Goal: Information Seeking & Learning: Understand process/instructions

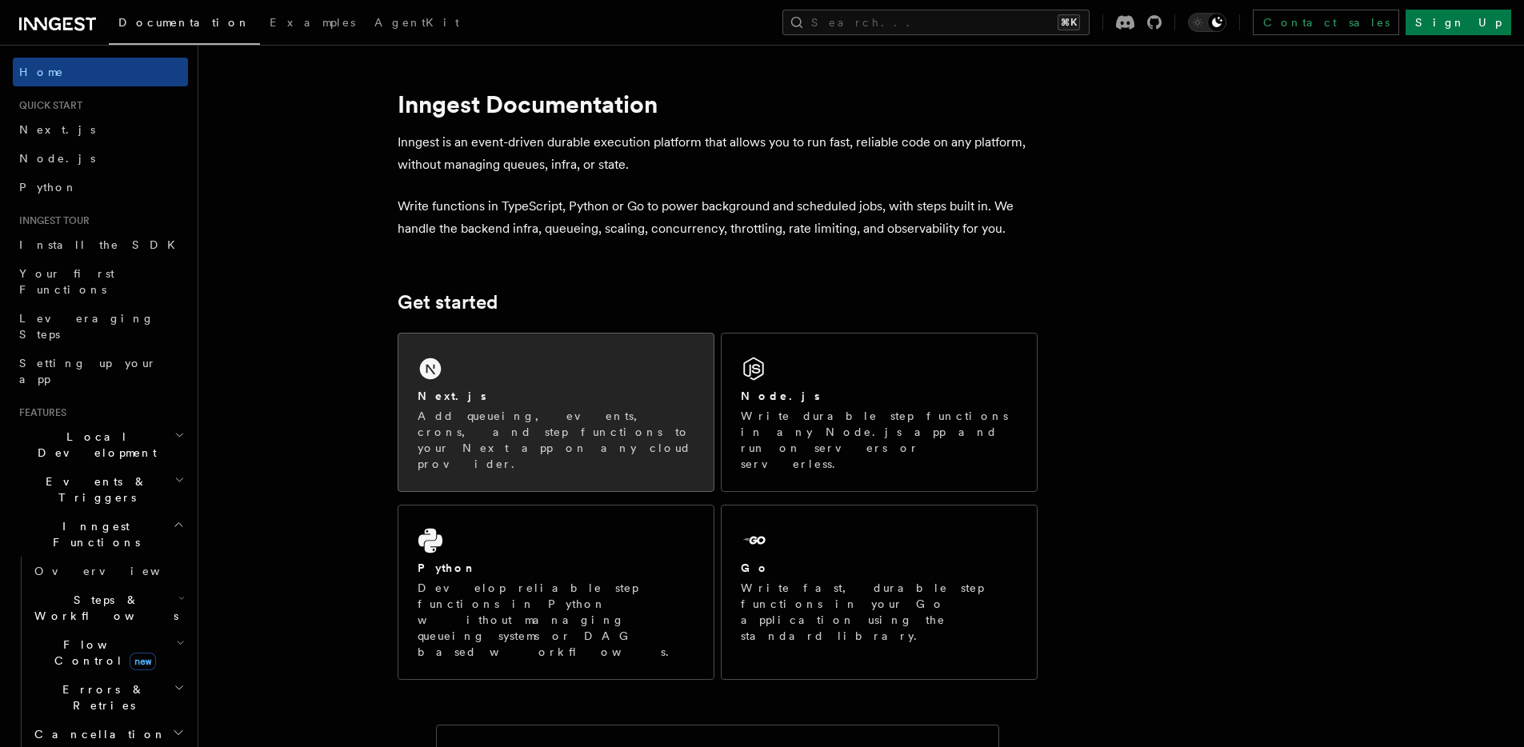
click at [487, 360] on div "Next.js Add queueing, events, crons, and step functions to your Next app on any…" at bounding box center [555, 413] width 315 height 158
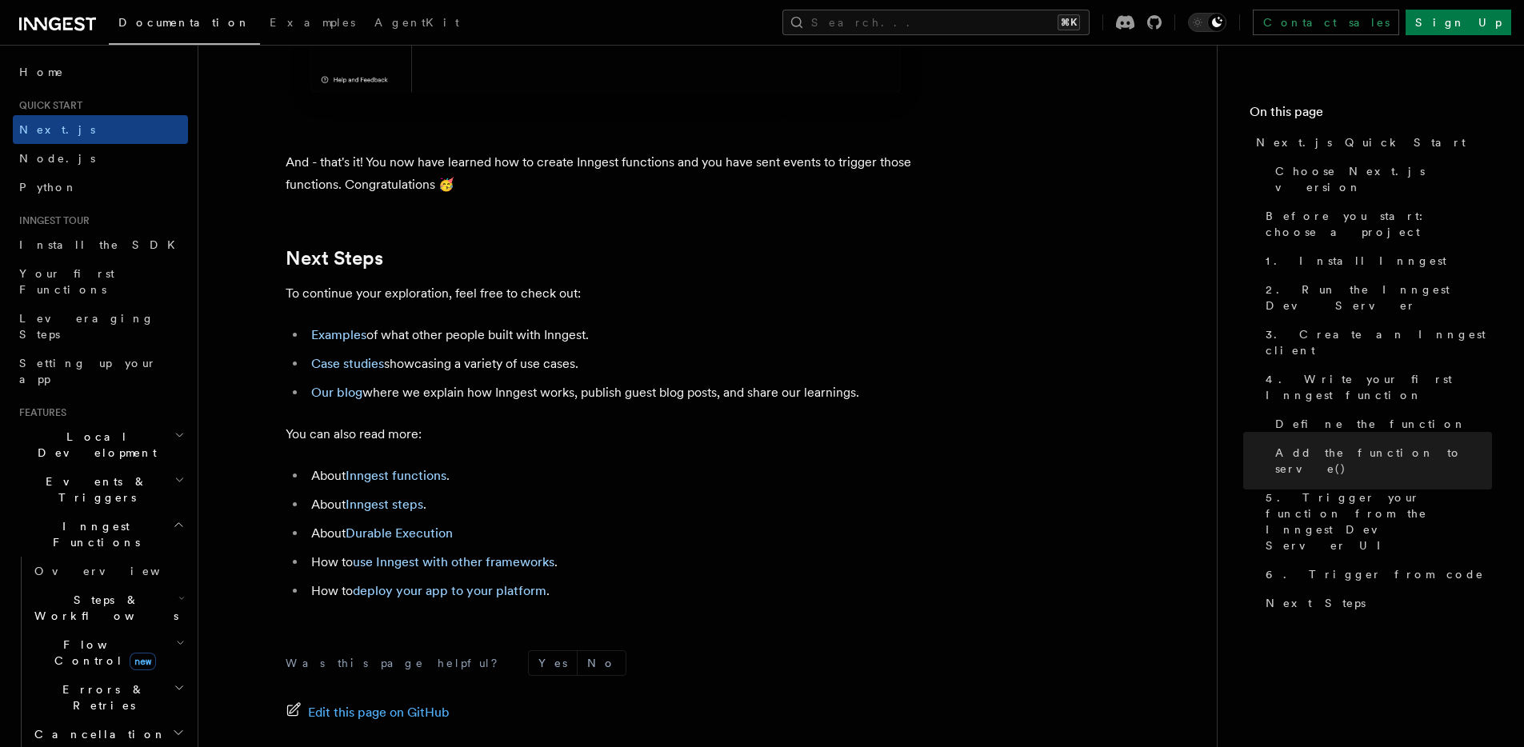
scroll to position [9841, 0]
click at [174, 429] on icon "button" at bounding box center [179, 435] width 10 height 13
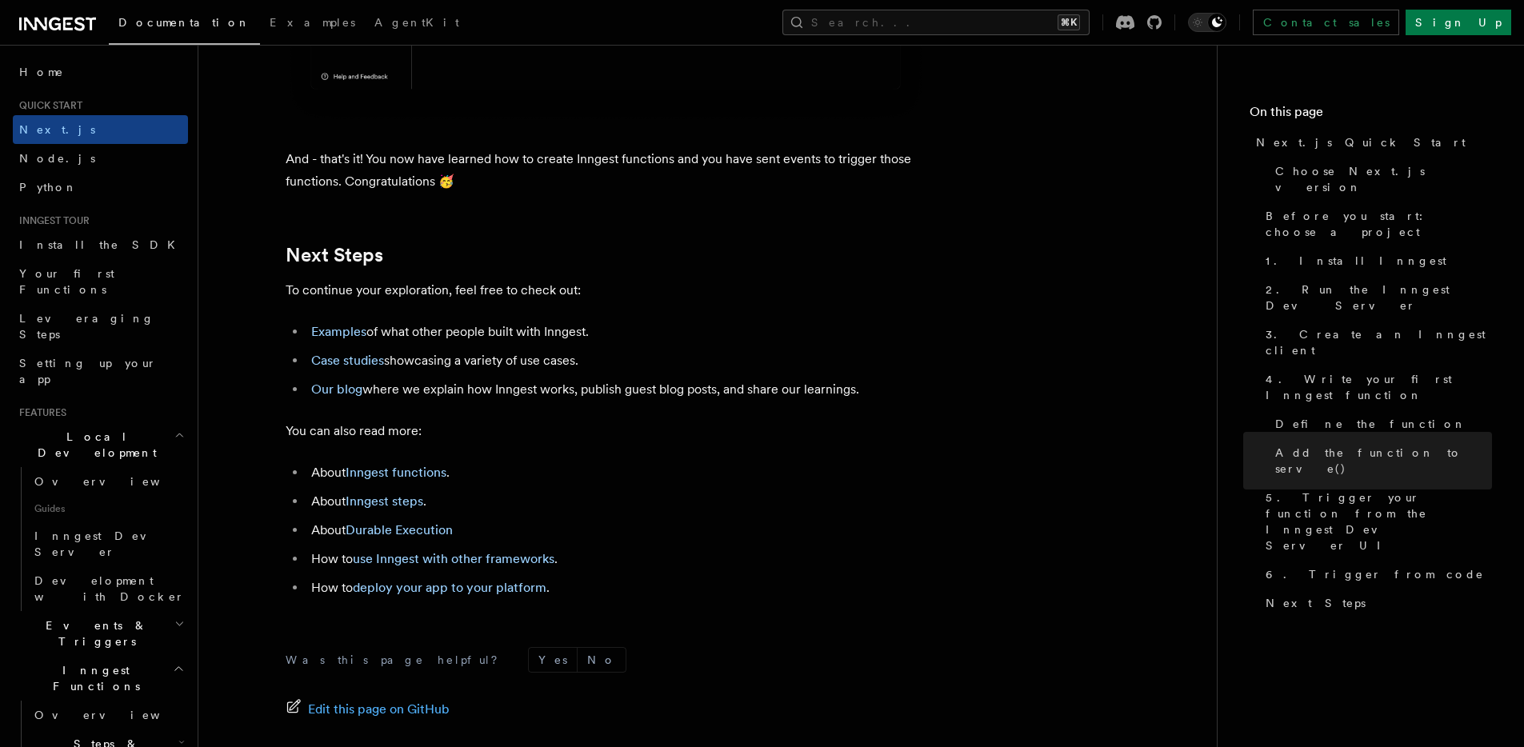
click at [174, 429] on icon "button" at bounding box center [179, 435] width 10 height 13
click at [130, 574] on span "Development with Docker" at bounding box center [109, 588] width 150 height 29
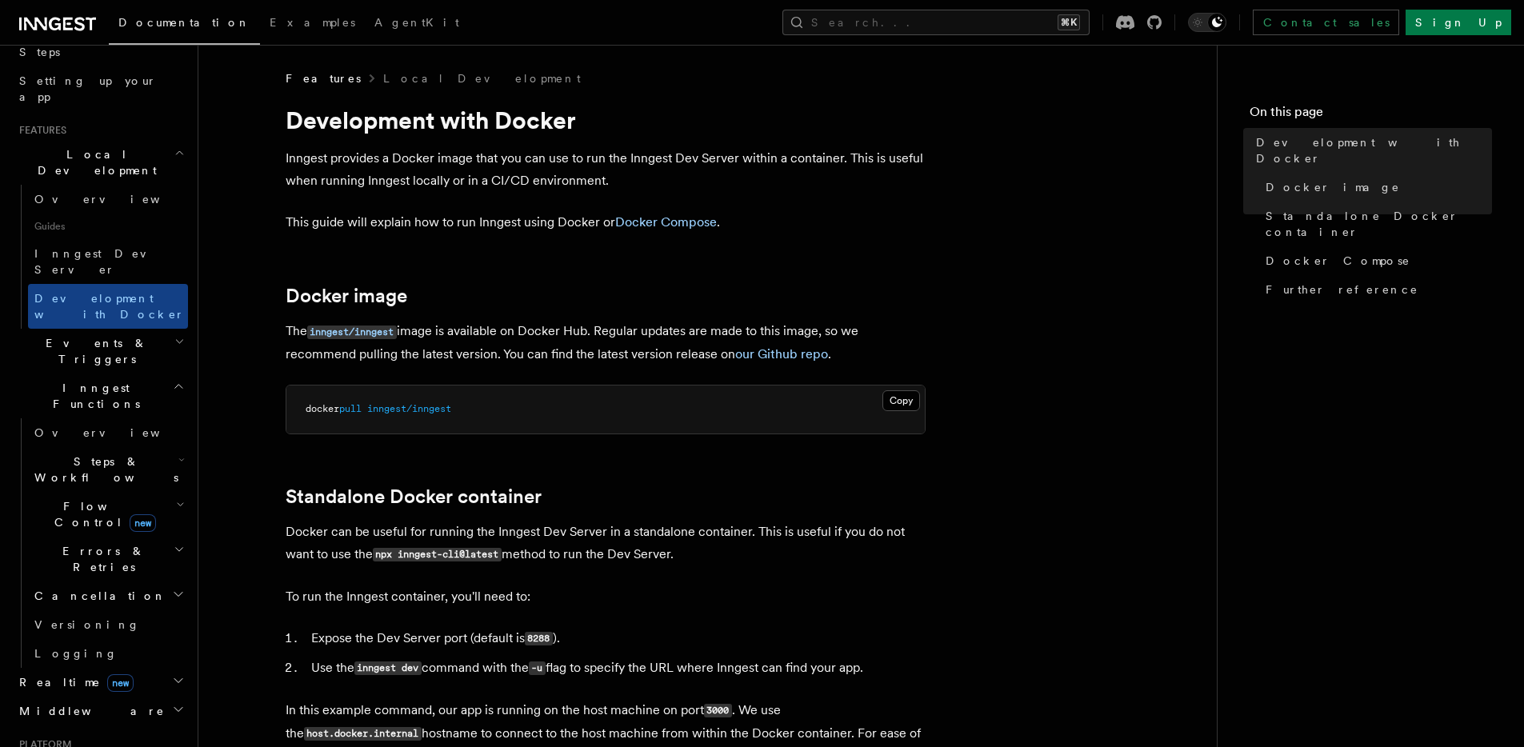
scroll to position [286, 0]
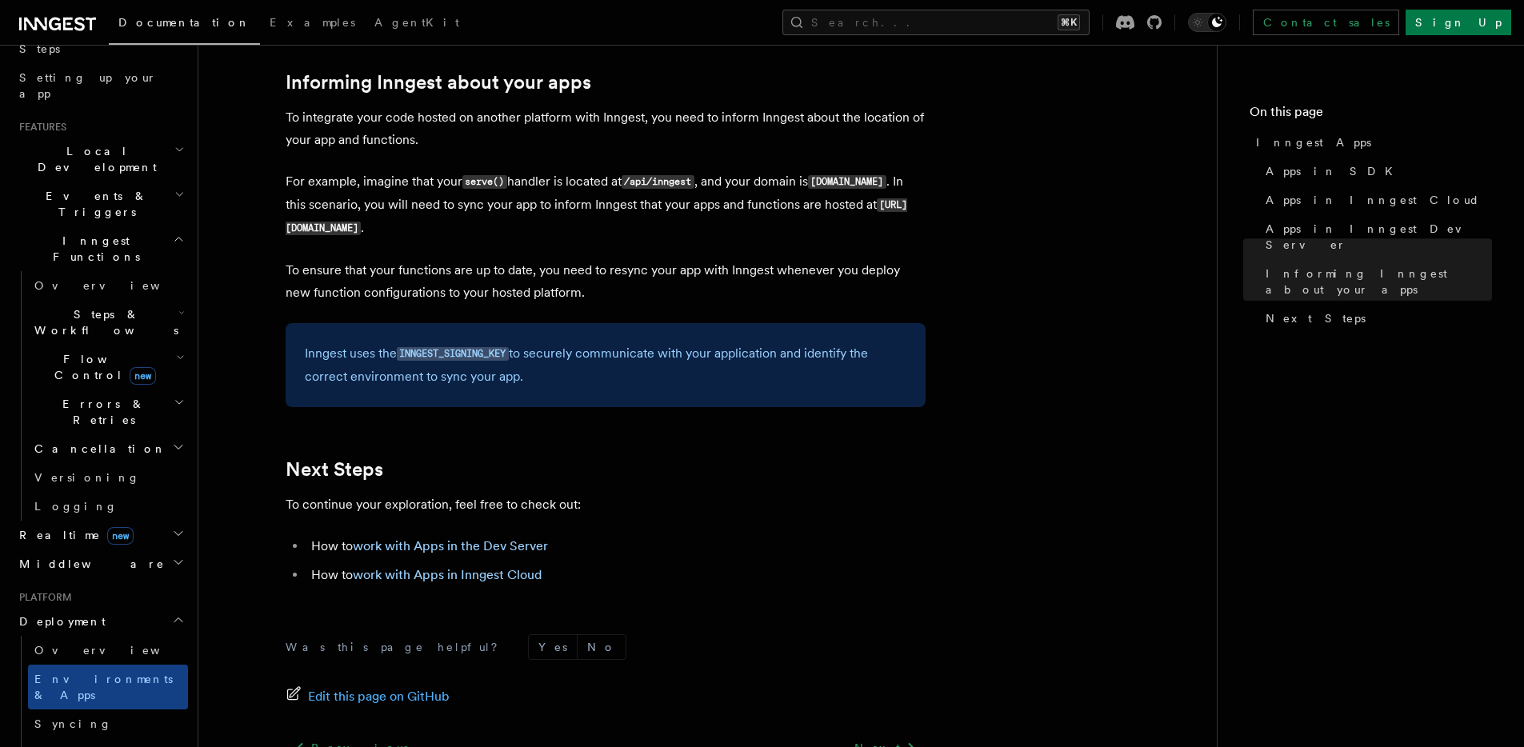
scroll to position [2408, 0]
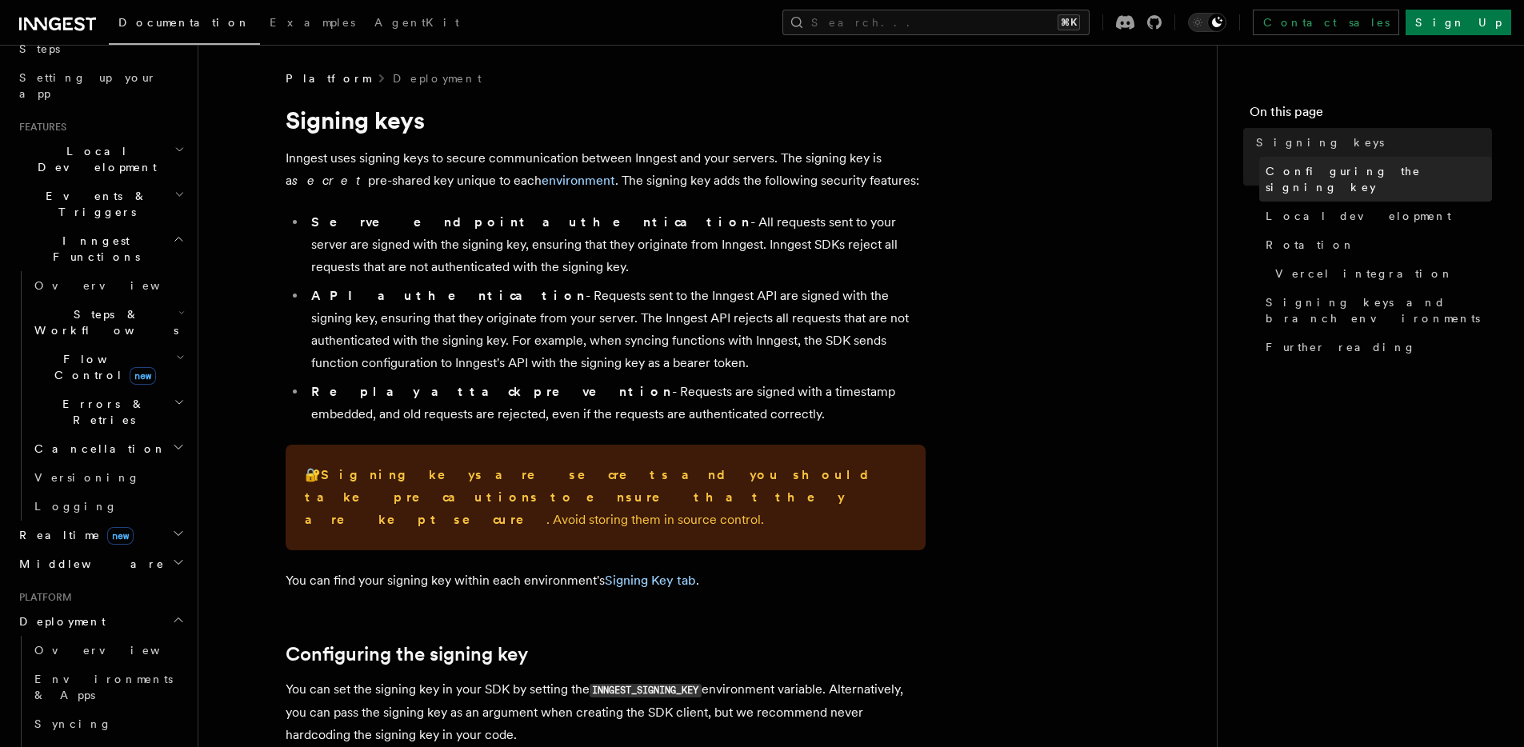
click at [1297, 178] on span "Configuring the signing key" at bounding box center [1379, 179] width 226 height 32
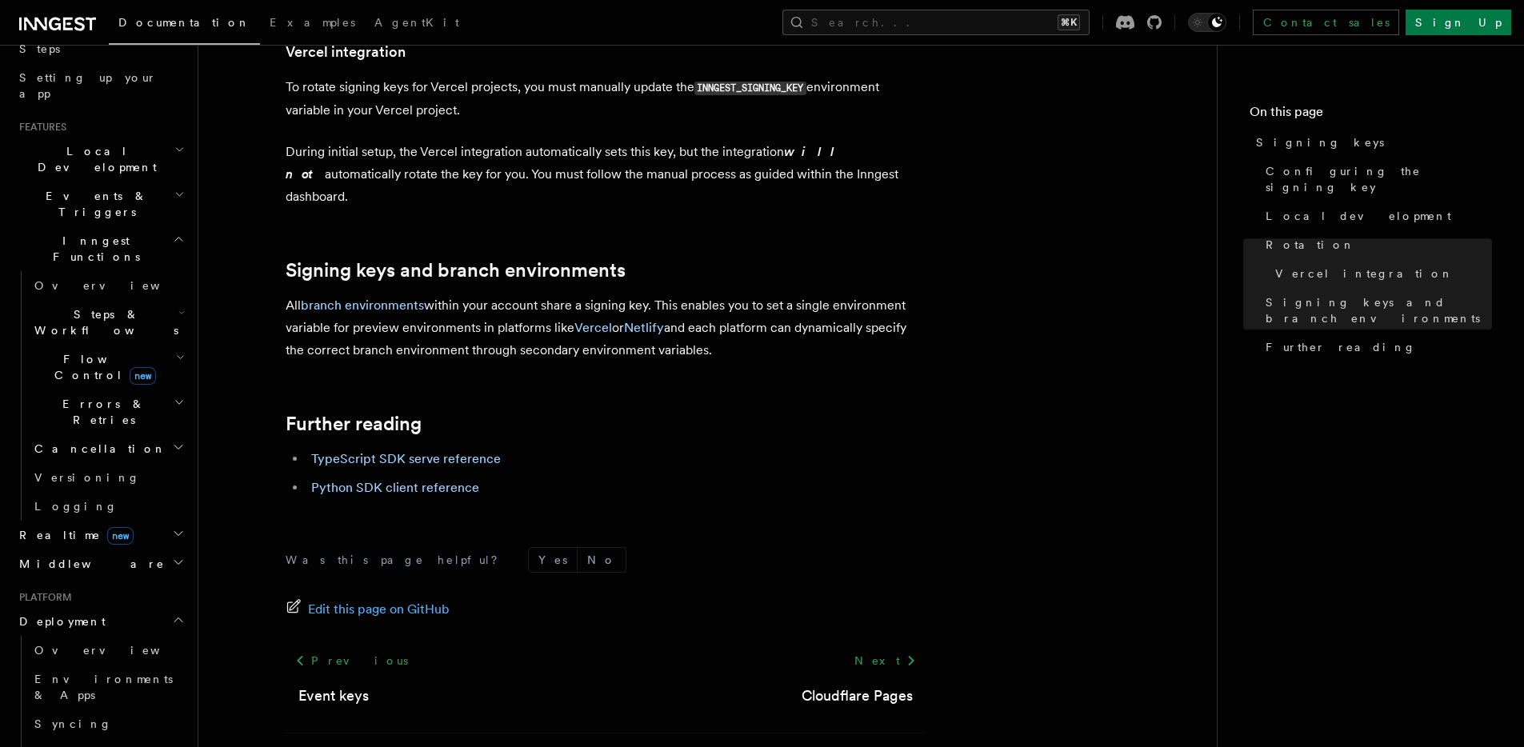
scroll to position [1671, 0]
click at [364, 683] on link "Event keys" at bounding box center [333, 694] width 70 height 22
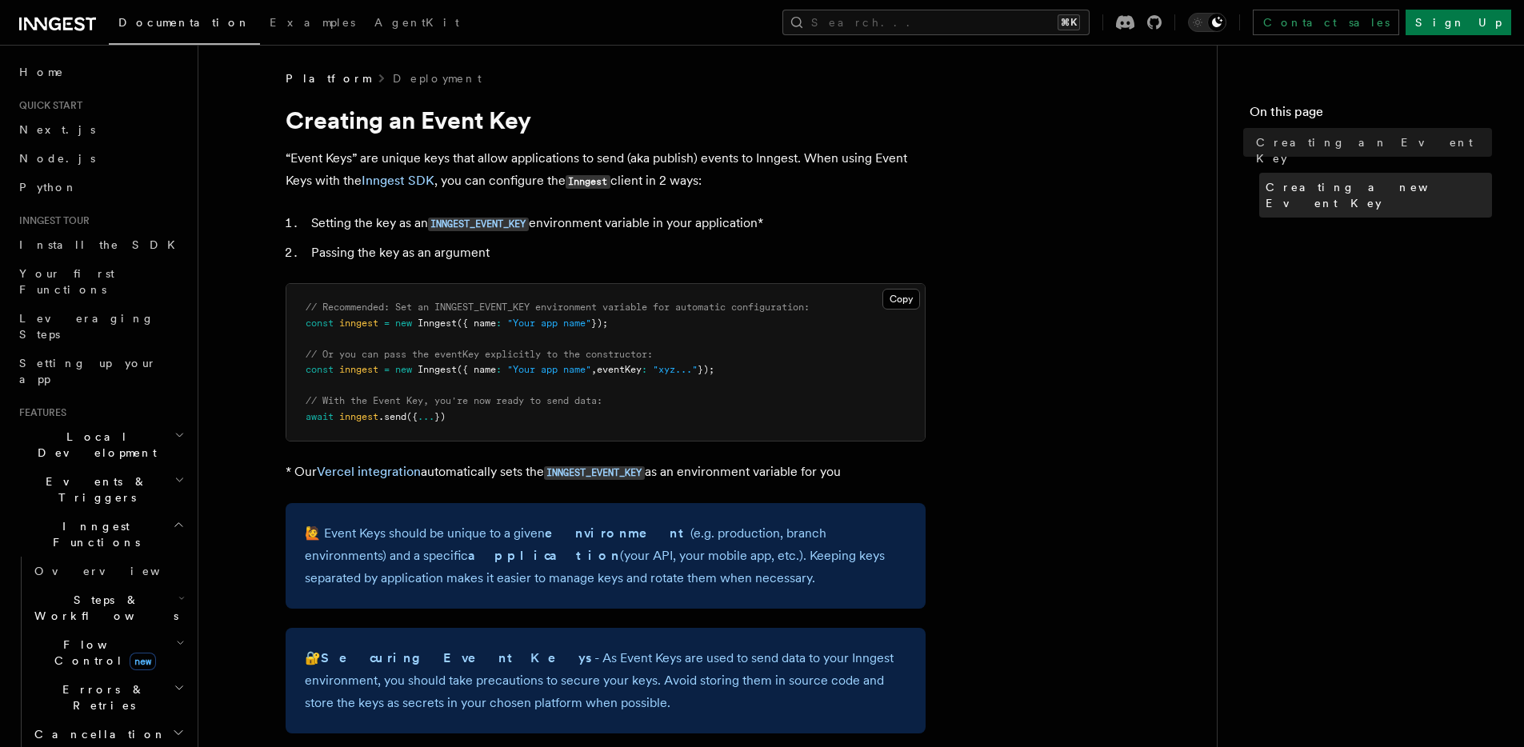
click at [1335, 179] on span "Creating a new Event Key" at bounding box center [1379, 195] width 226 height 32
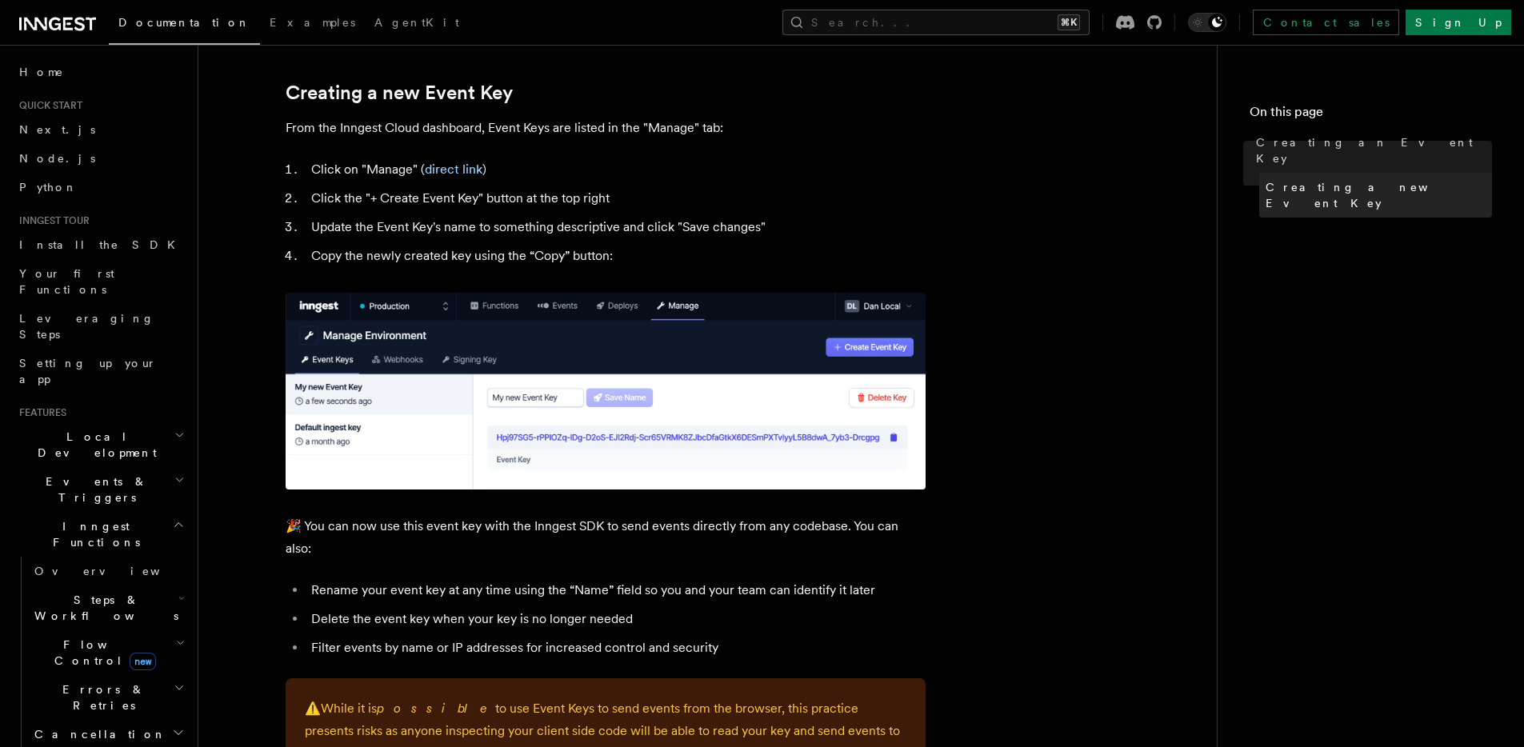
scroll to position [709, 0]
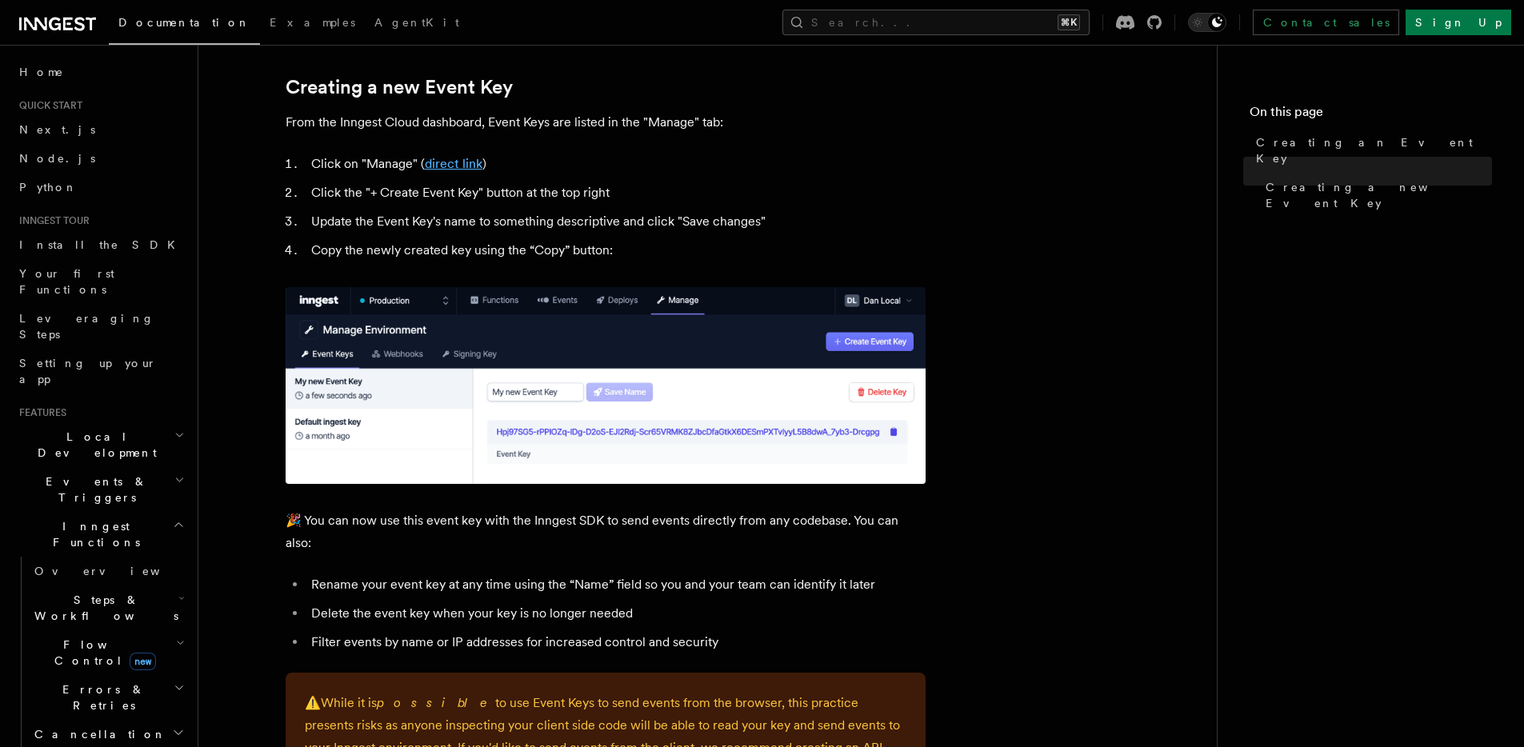
click at [471, 167] on link "direct link" at bounding box center [454, 163] width 58 height 15
